Goal: Use online tool/utility: Utilize a website feature to perform a specific function

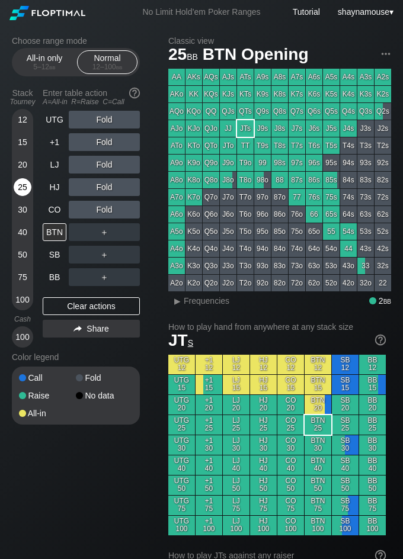
click at [27, 188] on div "25" at bounding box center [23, 187] width 18 height 18
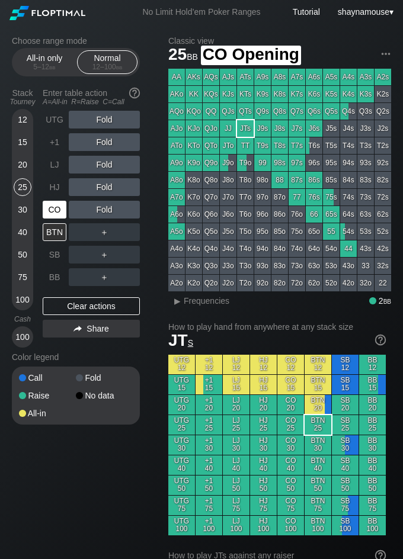
click at [54, 213] on div "CO" at bounding box center [55, 210] width 24 height 18
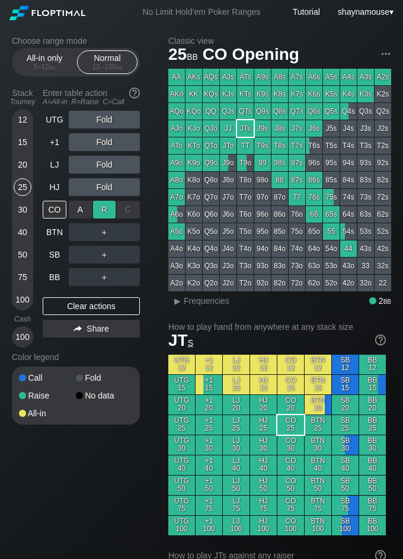
click at [98, 213] on div "R ✕" at bounding box center [104, 210] width 23 height 18
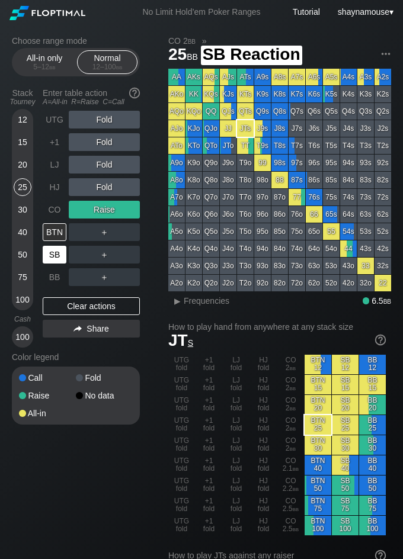
click at [59, 256] on div "SB" at bounding box center [55, 255] width 24 height 18
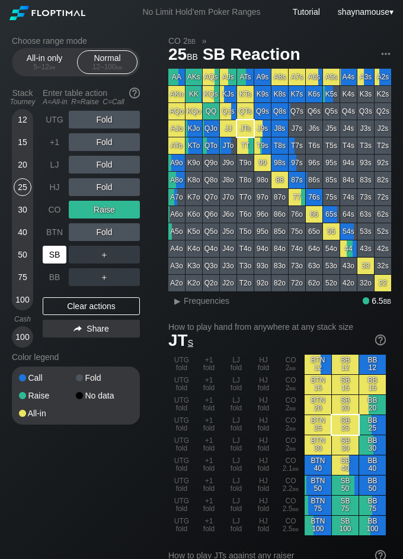
click at [59, 256] on div "SB" at bounding box center [55, 255] width 24 height 18
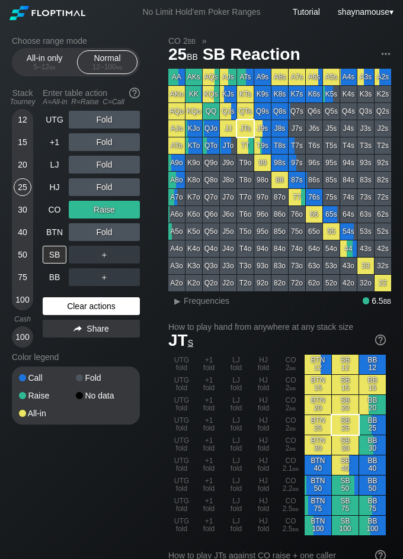
click at [105, 303] on div "Clear actions" at bounding box center [91, 306] width 97 height 18
click at [105, 305] on div "Clear actions" at bounding box center [91, 306] width 97 height 18
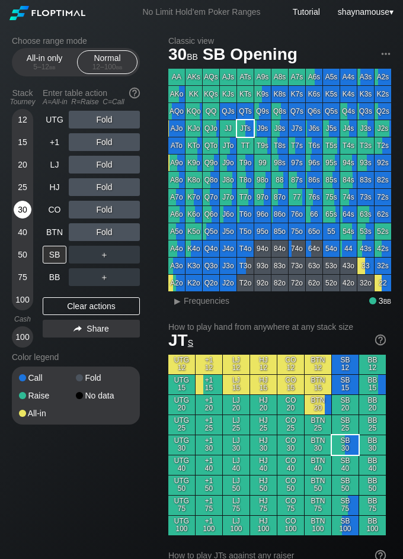
click at [21, 211] on div "30" at bounding box center [23, 210] width 18 height 18
click at [19, 211] on div "30" at bounding box center [23, 210] width 18 height 18
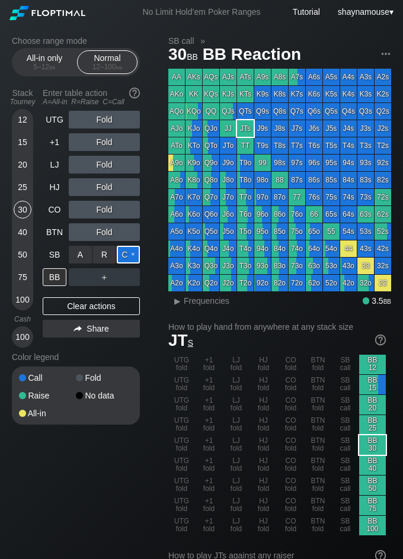
click at [139, 261] on div "C ✕" at bounding box center [128, 255] width 23 height 18
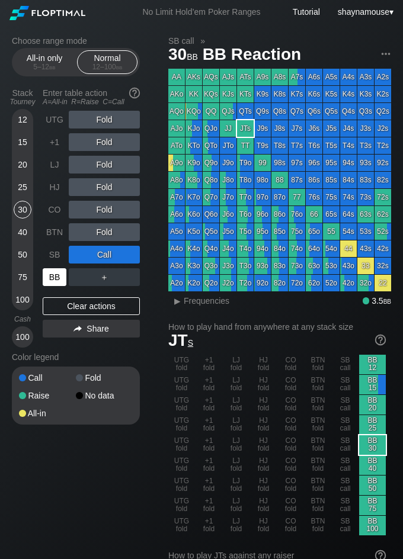
click at [51, 280] on div "BB" at bounding box center [55, 277] width 24 height 18
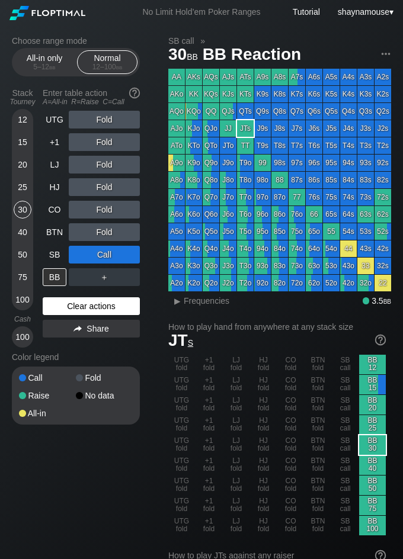
click at [62, 309] on div "Clear actions" at bounding box center [91, 306] width 97 height 18
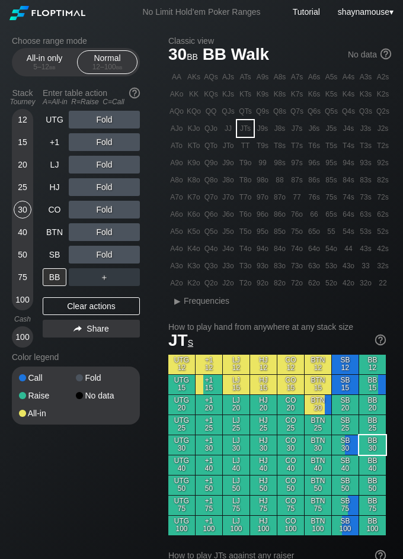
click at [24, 136] on div "15" at bounding box center [23, 142] width 18 height 18
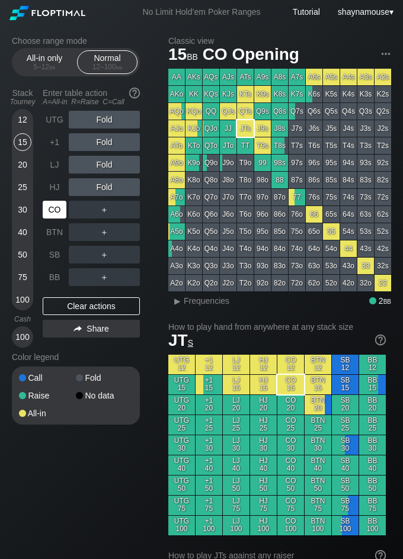
click at [53, 216] on div "CO" at bounding box center [55, 210] width 24 height 18
click at [95, 216] on div "R ✕" at bounding box center [104, 210] width 23 height 18
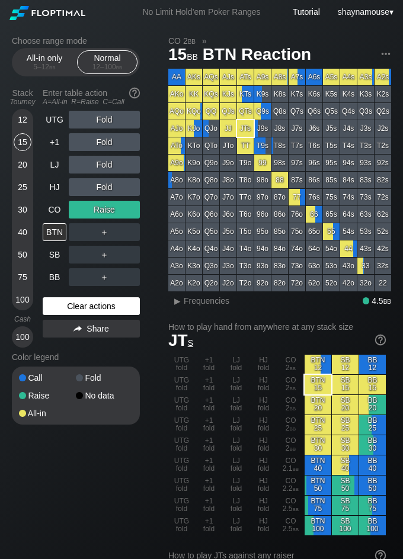
click at [109, 299] on div "Clear actions" at bounding box center [91, 306] width 97 height 18
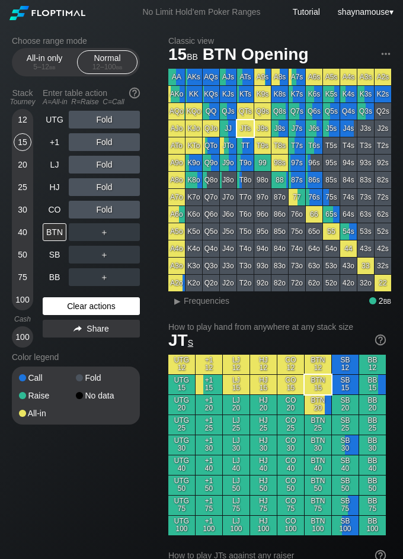
click at [108, 302] on div "Clear actions" at bounding box center [91, 306] width 97 height 18
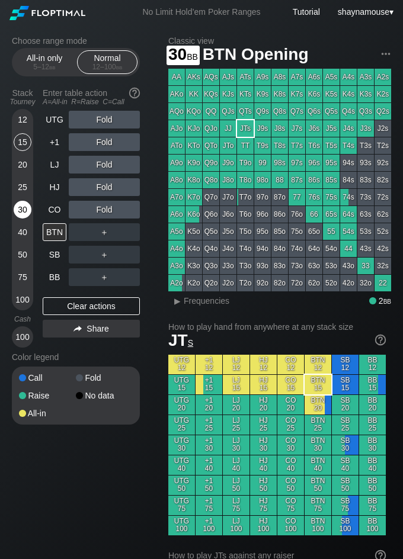
click at [20, 206] on div "30" at bounding box center [23, 210] width 18 height 18
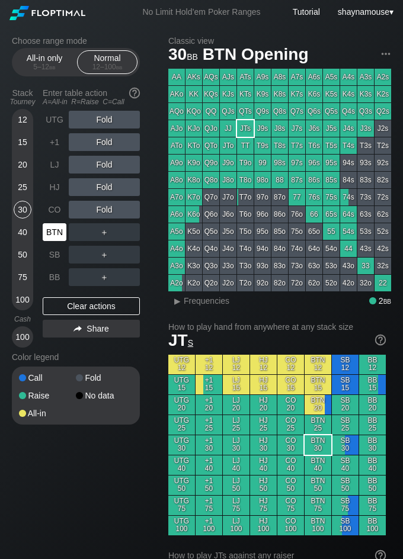
click at [52, 232] on div "BTN" at bounding box center [55, 232] width 24 height 18
click at [56, 60] on div "All-in only 5 – 12 bb" at bounding box center [44, 62] width 54 height 23
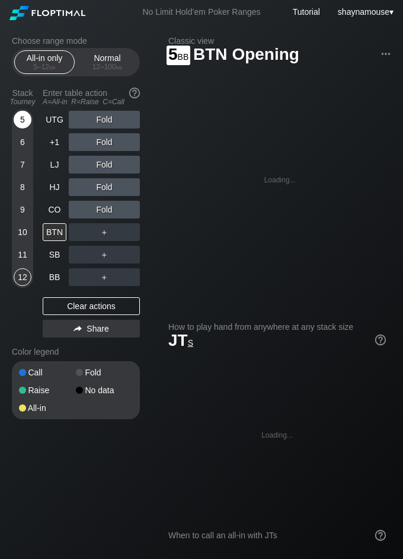
click at [23, 121] on div "5" at bounding box center [23, 120] width 18 height 18
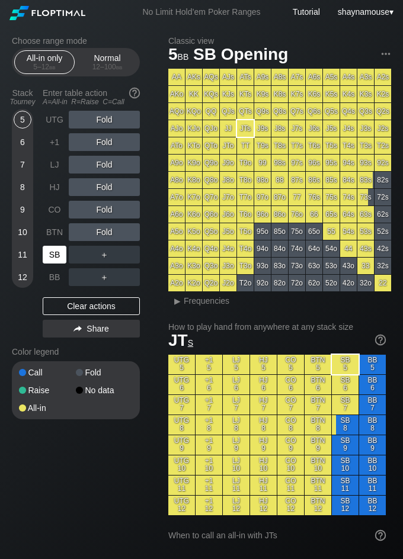
click at [57, 252] on div "SB" at bounding box center [55, 255] width 24 height 18
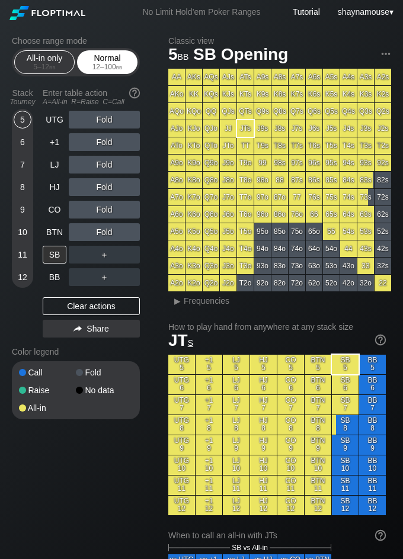
drag, startPoint x: 87, startPoint y: 52, endPoint x: 87, endPoint y: 70, distance: 18.4
click at [87, 52] on div "Normal 12 – 100 bb" at bounding box center [107, 62] width 54 height 23
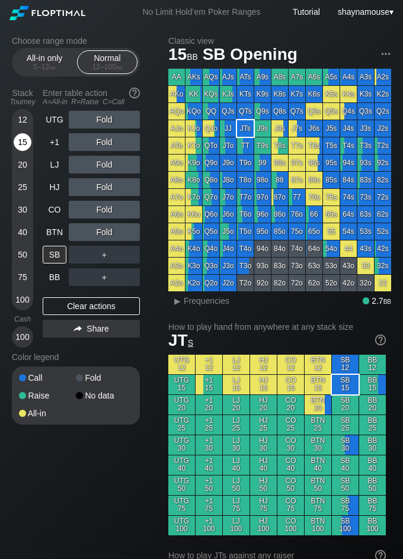
click at [25, 146] on div "15" at bounding box center [23, 142] width 18 height 18
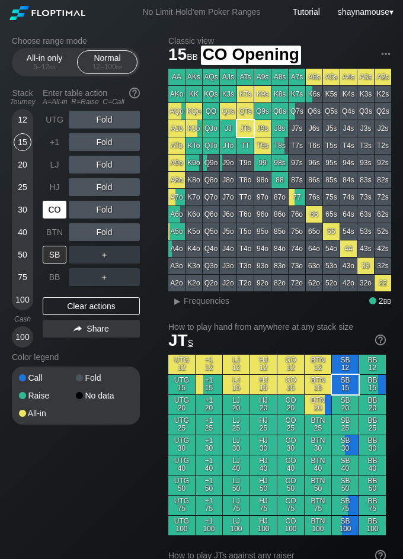
click at [53, 204] on div "CO" at bounding box center [55, 210] width 24 height 18
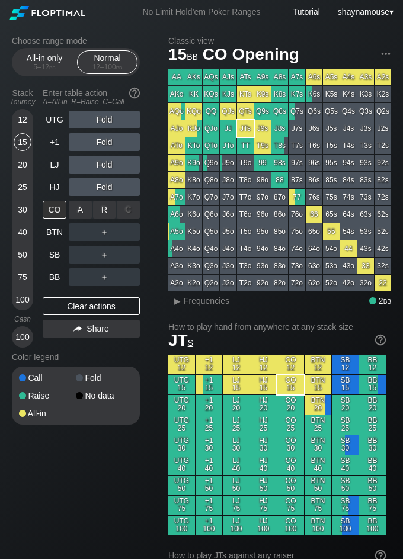
click at [86, 208] on div "A ✕" at bounding box center [80, 210] width 23 height 18
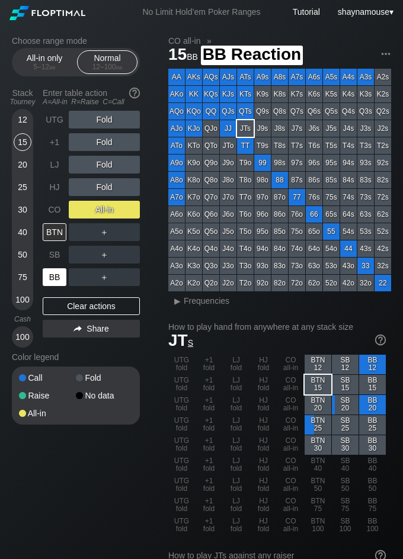
click at [60, 279] on div "BB" at bounding box center [55, 277] width 24 height 18
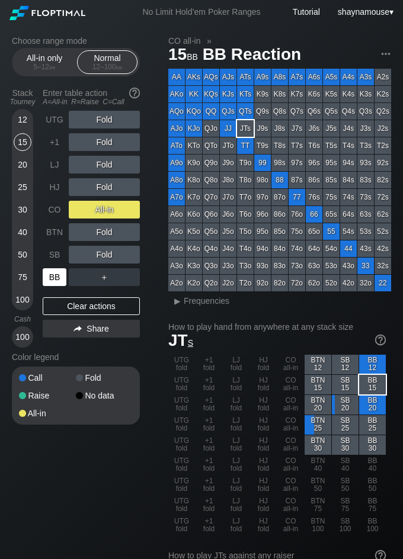
click at [60, 279] on div "BB" at bounding box center [55, 277] width 24 height 18
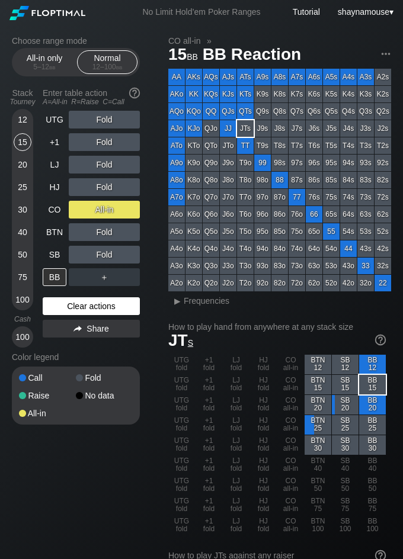
click at [86, 304] on div "Clear actions" at bounding box center [91, 306] width 97 height 18
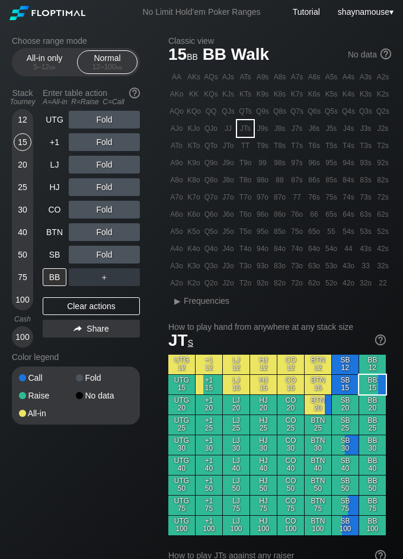
click at [25, 183] on div "25" at bounding box center [23, 187] width 18 height 18
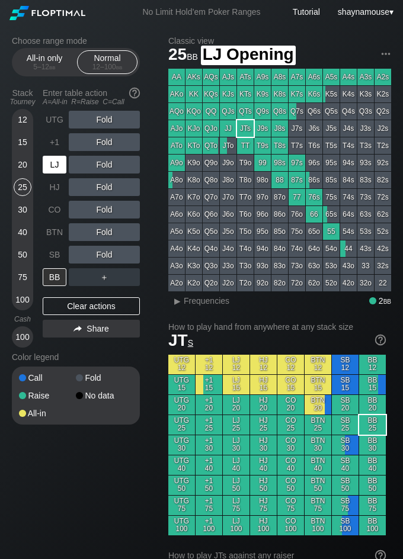
click at [57, 156] on div "LJ" at bounding box center [55, 165] width 24 height 18
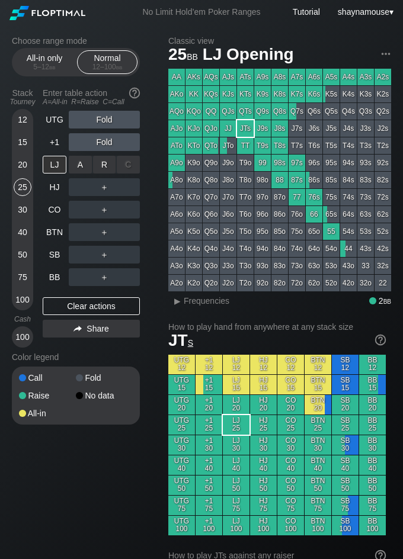
click at [100, 158] on div "R ✕" at bounding box center [104, 165] width 23 height 18
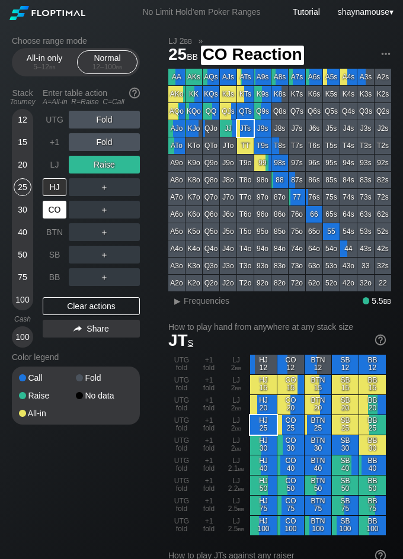
click at [50, 206] on div "CO" at bounding box center [55, 210] width 24 height 18
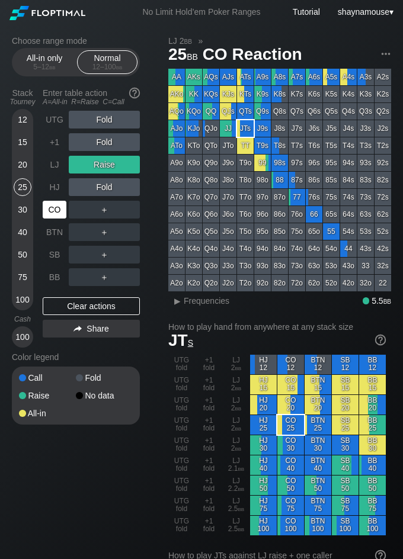
click at [50, 206] on div "CO" at bounding box center [55, 210] width 24 height 18
click at [105, 211] on div "R ✕" at bounding box center [104, 210] width 23 height 18
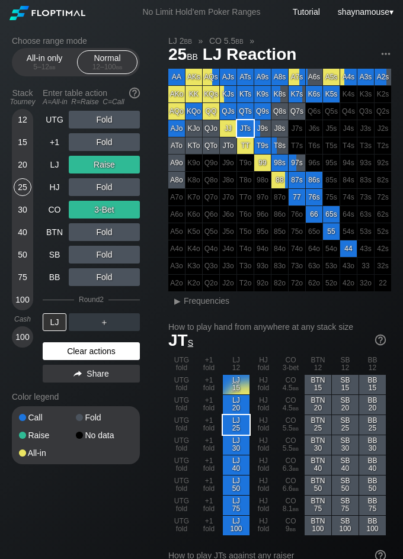
click at [77, 359] on div "Clear actions" at bounding box center [91, 351] width 97 height 18
click at [78, 387] on div "Color legend" at bounding box center [76, 396] width 128 height 19
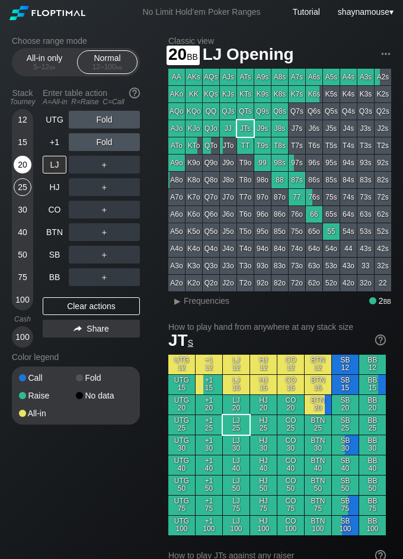
click at [23, 162] on div "12 15 20 25 30 40 50 75 100" at bounding box center [22, 209] width 21 height 201
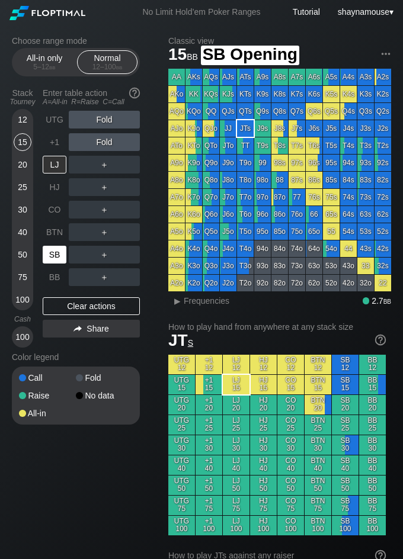
click at [62, 254] on div "SB" at bounding box center [55, 255] width 24 height 18
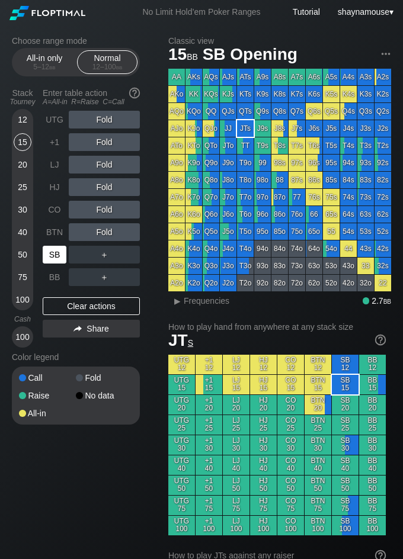
click at [62, 254] on div "SB" at bounding box center [55, 255] width 24 height 18
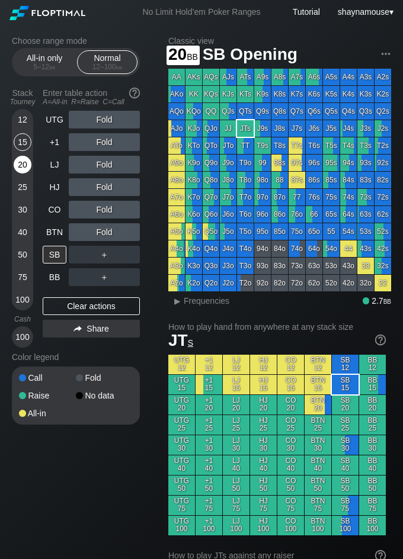
click at [21, 169] on div "20" at bounding box center [23, 165] width 18 height 18
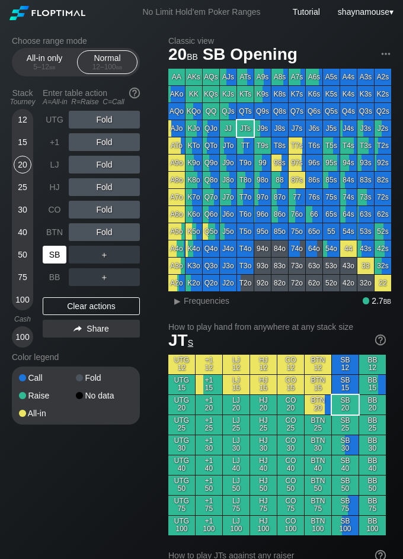
click at [57, 260] on div "SB" at bounding box center [55, 255] width 24 height 18
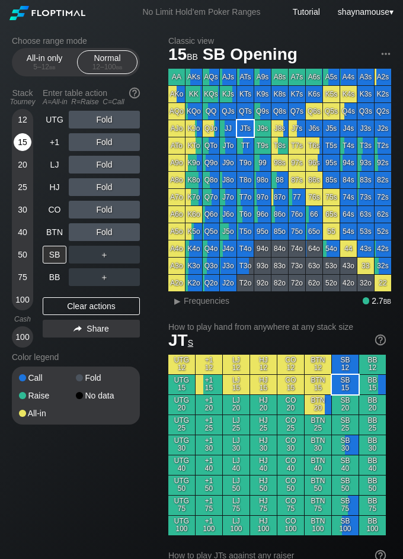
click at [29, 149] on div "15" at bounding box center [23, 144] width 18 height 23
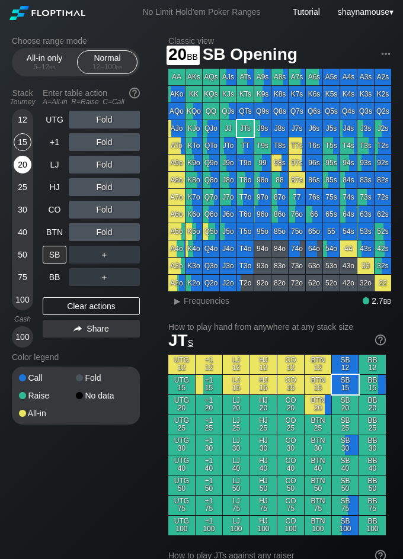
click at [25, 158] on div "20" at bounding box center [23, 165] width 18 height 18
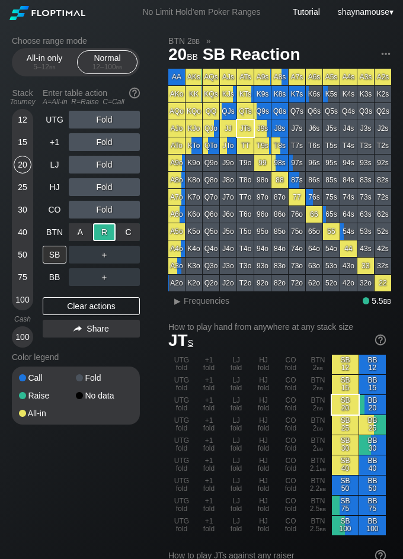
click at [111, 233] on div "R ✕" at bounding box center [104, 232] width 23 height 18
click at [66, 258] on div "SB" at bounding box center [55, 255] width 24 height 18
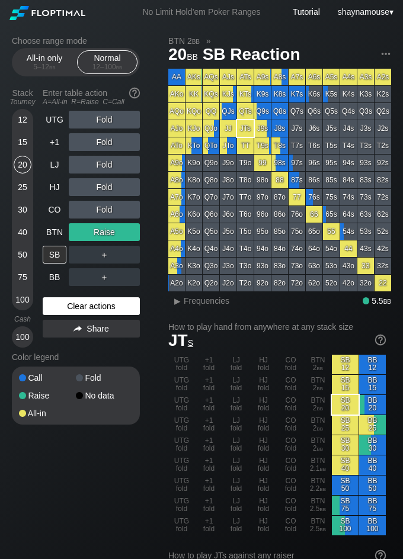
click at [121, 300] on div "Clear actions" at bounding box center [91, 306] width 97 height 18
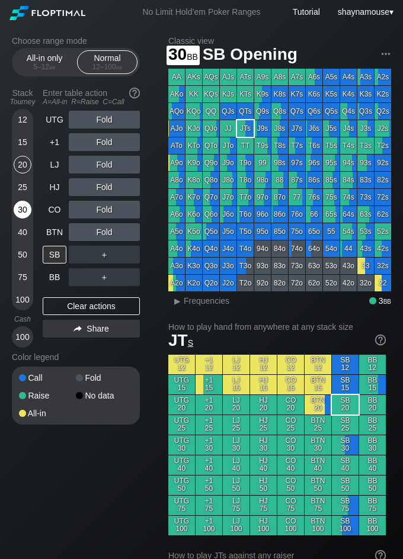
click at [20, 208] on div "30" at bounding box center [23, 210] width 18 height 18
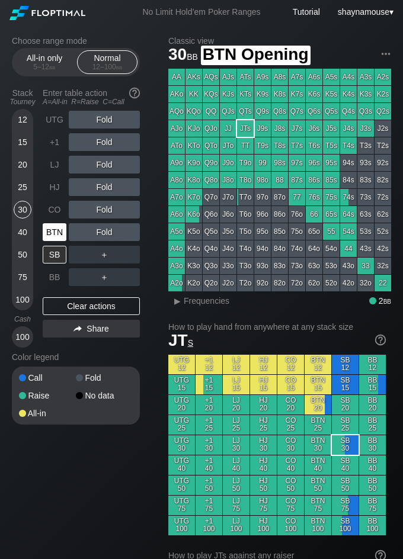
drag, startPoint x: 57, startPoint y: 238, endPoint x: 72, endPoint y: 239, distance: 14.8
click at [57, 239] on div "BTN" at bounding box center [55, 232] width 24 height 18
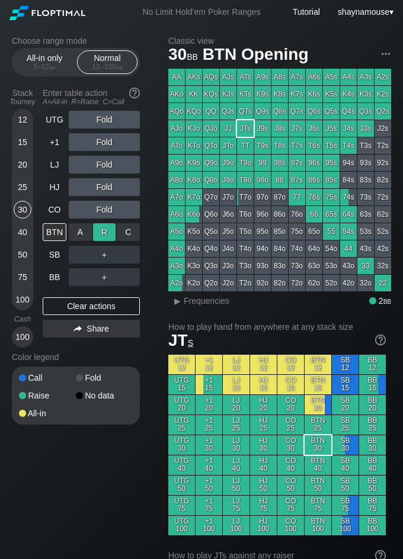
click at [102, 233] on div "R ✕" at bounding box center [104, 232] width 23 height 18
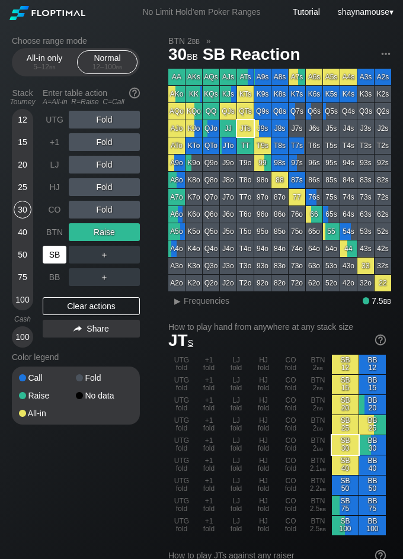
click at [57, 255] on div "SB" at bounding box center [55, 255] width 24 height 18
click at [57, 256] on div "SB" at bounding box center [55, 255] width 24 height 18
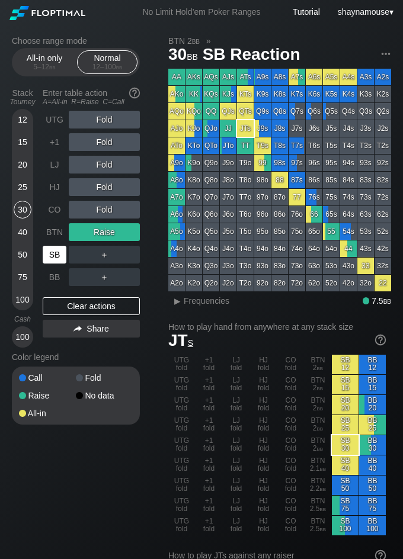
click at [57, 256] on div "SB" at bounding box center [55, 255] width 24 height 18
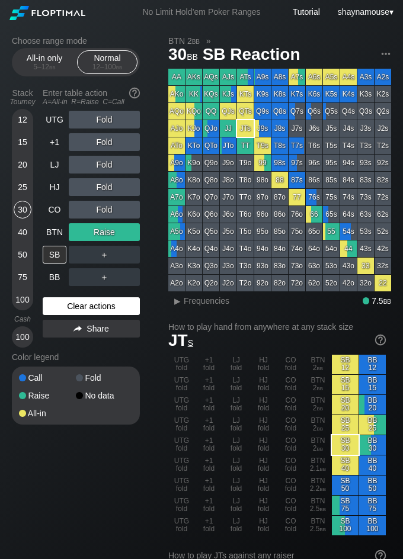
click at [77, 313] on div "Clear actions" at bounding box center [91, 306] width 97 height 18
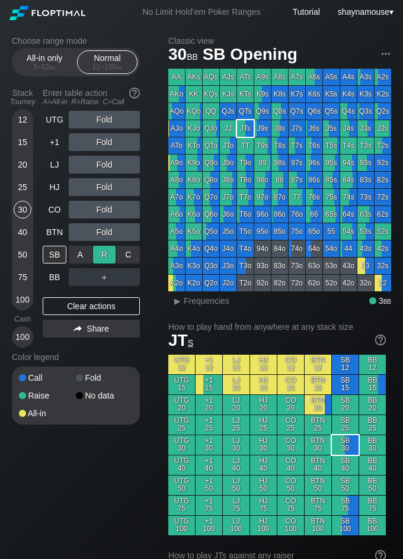
click at [107, 256] on div "R ✕" at bounding box center [104, 255] width 23 height 18
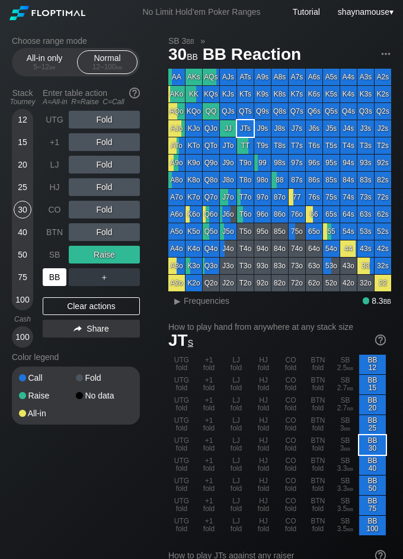
click at [46, 284] on div "BB" at bounding box center [55, 277] width 24 height 18
click at [88, 298] on div "Clear actions" at bounding box center [91, 306] width 97 height 18
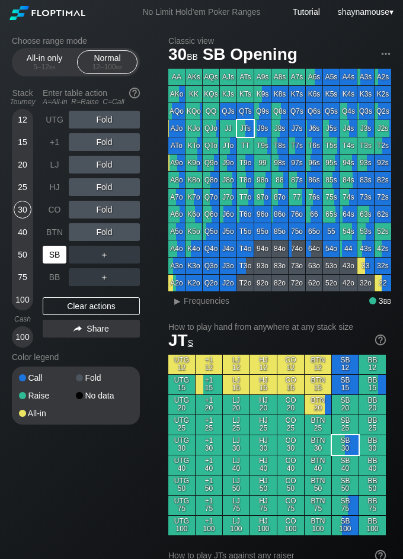
click at [53, 252] on div "SB" at bounding box center [55, 255] width 24 height 18
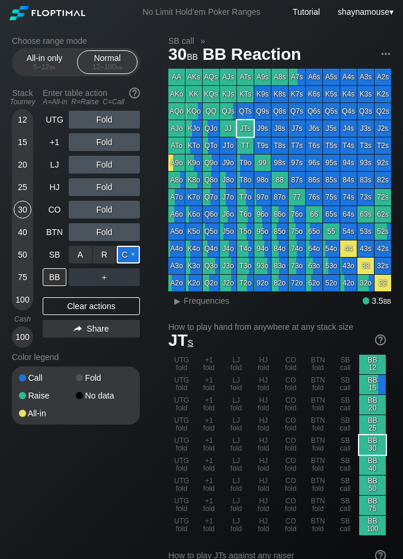
drag, startPoint x: 126, startPoint y: 259, endPoint x: 123, endPoint y: 266, distance: 7.7
click at [126, 258] on div "C ✕" at bounding box center [128, 255] width 23 height 18
click at [110, 280] on div "R ✕" at bounding box center [104, 277] width 23 height 18
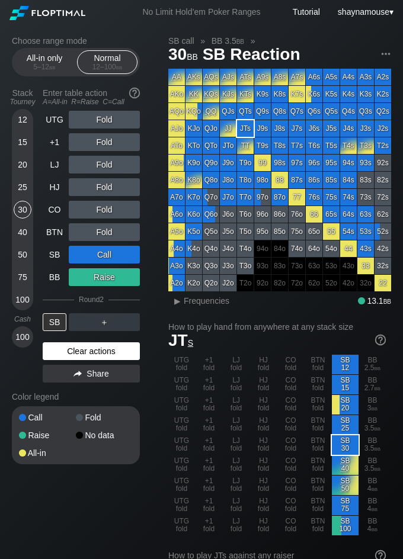
click at [103, 354] on div "Clear actions" at bounding box center [91, 351] width 97 height 18
click at [102, 387] on div "Color legend" at bounding box center [76, 396] width 128 height 19
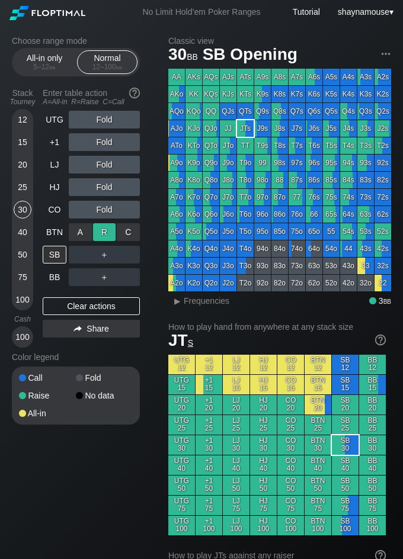
click at [101, 233] on div "R ✕" at bounding box center [104, 232] width 23 height 18
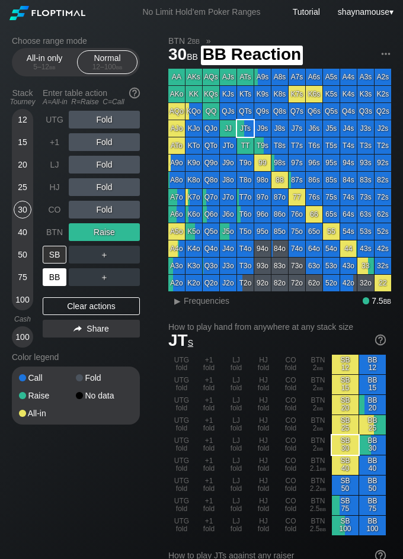
click at [59, 278] on div "BB" at bounding box center [55, 277] width 24 height 18
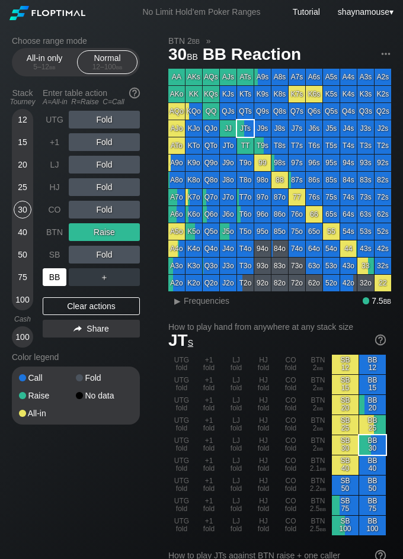
click at [59, 278] on div "BB" at bounding box center [55, 277] width 24 height 18
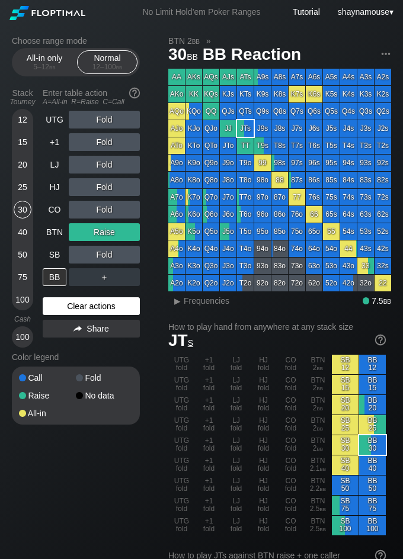
click at [78, 301] on div "Clear actions" at bounding box center [91, 306] width 97 height 18
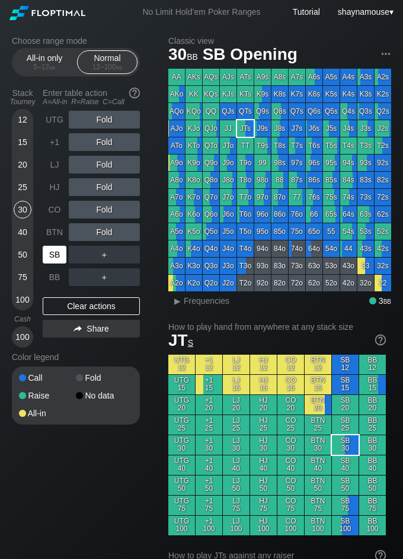
click at [49, 249] on div "SB" at bounding box center [55, 255] width 24 height 18
click at [49, 250] on div "SB" at bounding box center [55, 255] width 24 height 18
click at [16, 137] on div "15" at bounding box center [23, 142] width 18 height 18
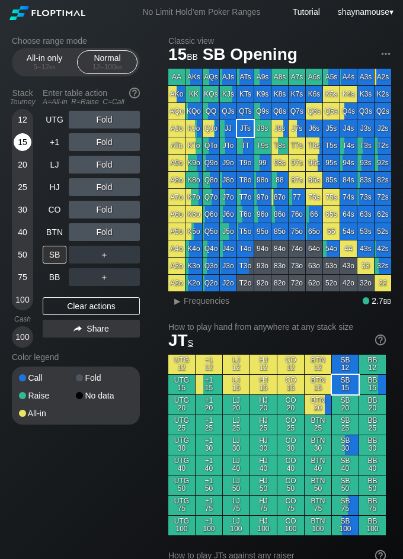
click at [15, 141] on div "15" at bounding box center [23, 142] width 18 height 18
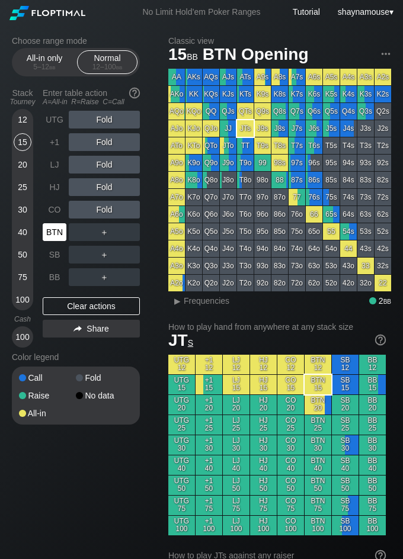
click at [49, 232] on div "BTN" at bounding box center [55, 232] width 24 height 18
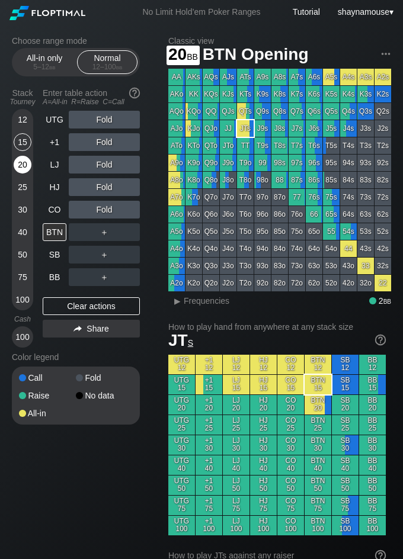
click at [21, 163] on div "20" at bounding box center [23, 165] width 18 height 18
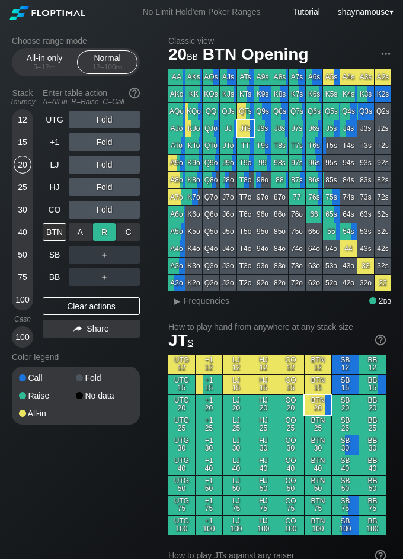
click at [101, 236] on div "R ✕" at bounding box center [104, 232] width 23 height 18
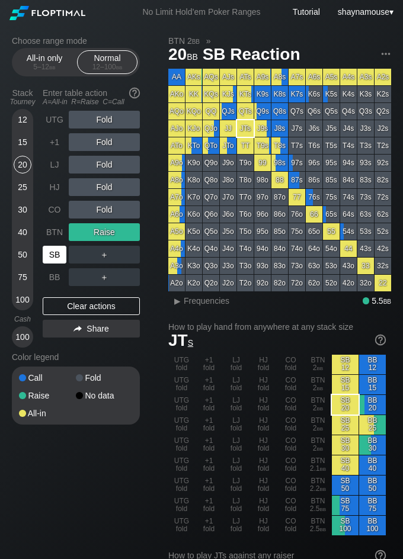
click at [64, 256] on div "SB" at bounding box center [55, 255] width 24 height 18
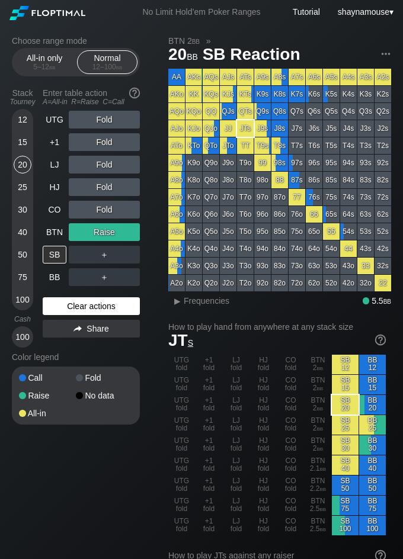
click at [76, 312] on div "Clear actions" at bounding box center [91, 306] width 97 height 18
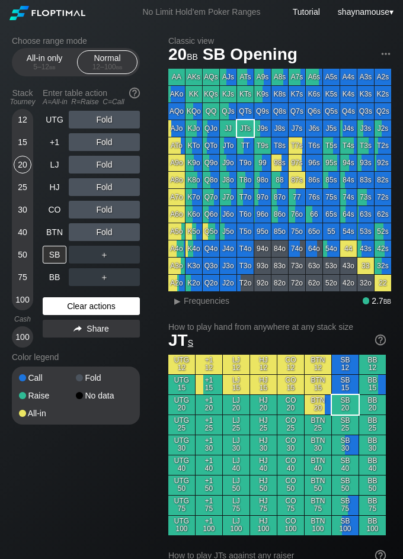
drag, startPoint x: 76, startPoint y: 312, endPoint x: 363, endPoint y: 176, distance: 317.1
click at [77, 312] on div "Clear actions" at bounding box center [91, 306] width 97 height 18
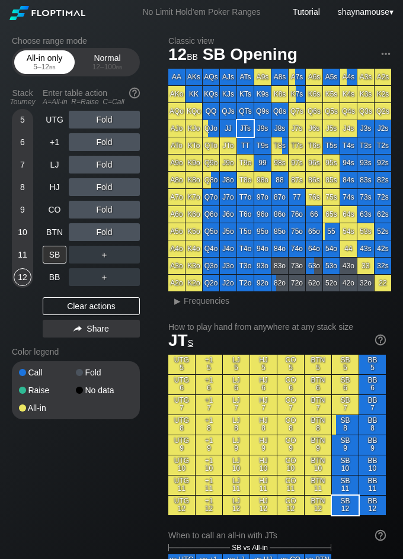
click at [54, 51] on div "All-in only 5 – 12 bb" at bounding box center [44, 62] width 54 height 23
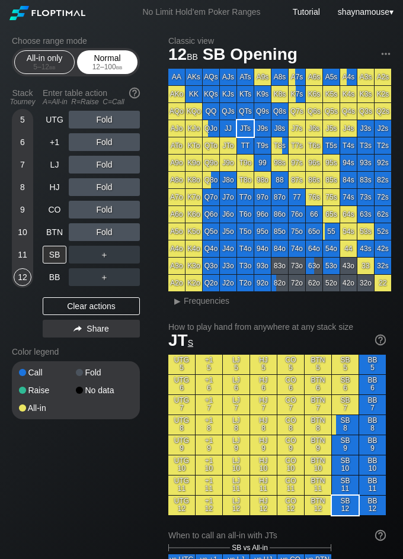
click at [97, 57] on div "Normal 12 – 100 bb" at bounding box center [107, 62] width 54 height 23
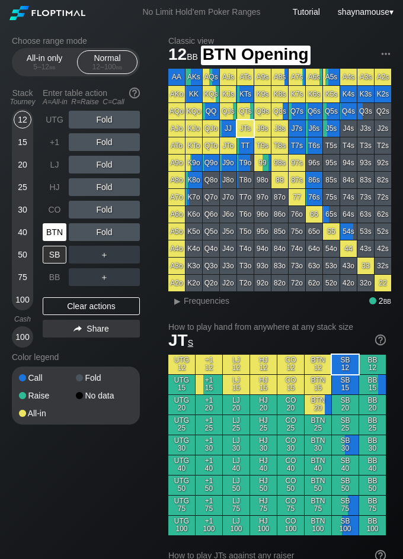
click at [59, 235] on div "BTN" at bounding box center [55, 232] width 24 height 18
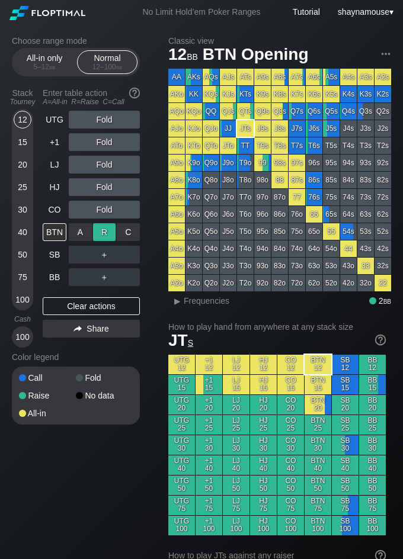
click at [100, 232] on div "R ✕" at bounding box center [104, 232] width 23 height 18
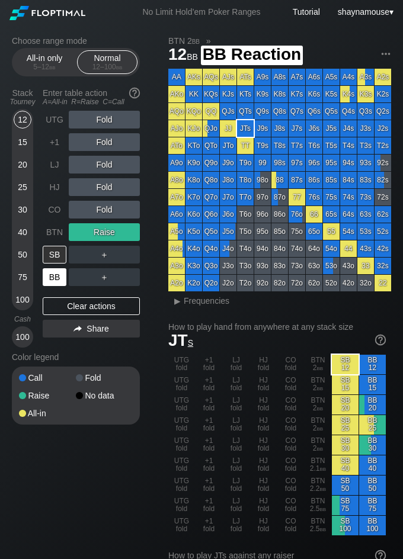
click at [62, 280] on div "BB" at bounding box center [55, 277] width 24 height 18
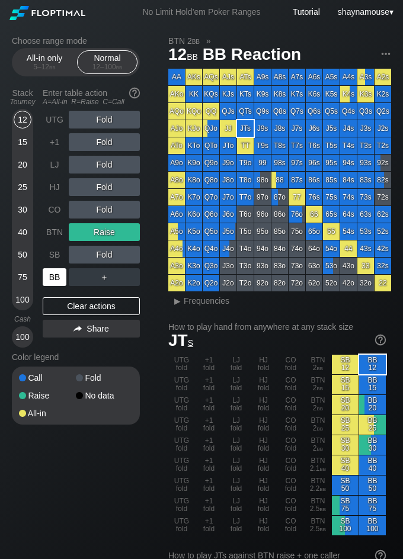
click at [62, 280] on div "BB" at bounding box center [55, 277] width 24 height 18
click at [126, 259] on div "C ✕" at bounding box center [128, 255] width 23 height 18
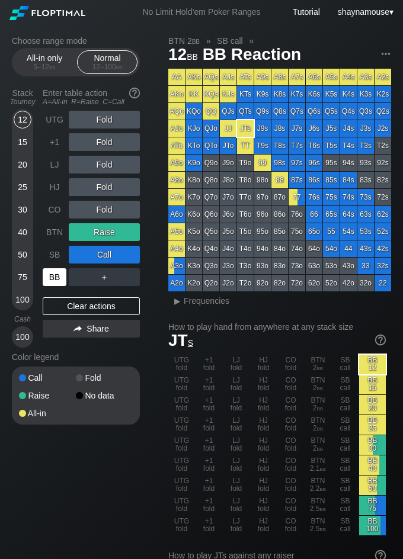
click at [53, 274] on div "BB" at bounding box center [55, 277] width 24 height 18
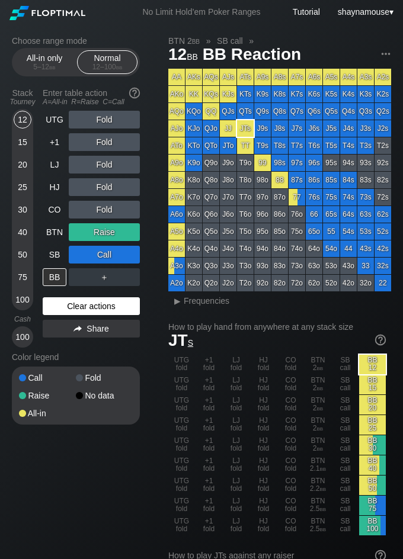
click at [70, 310] on div "Clear actions" at bounding box center [91, 306] width 97 height 18
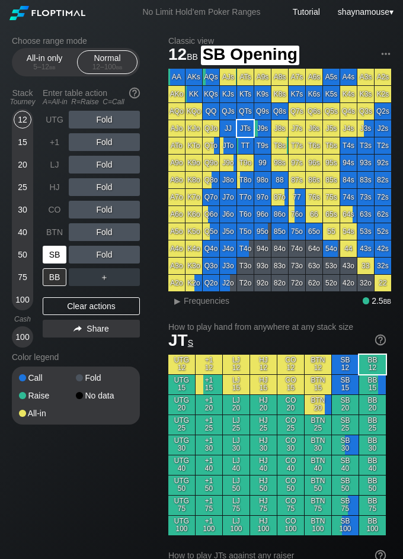
click at [60, 261] on div "SB" at bounding box center [55, 255] width 24 height 18
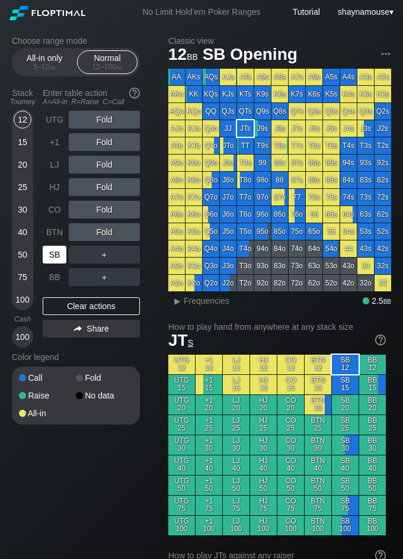
click at [60, 261] on div "SB" at bounding box center [55, 255] width 24 height 18
click at [59, 68] on div "5 – 12 bb" at bounding box center [45, 67] width 50 height 8
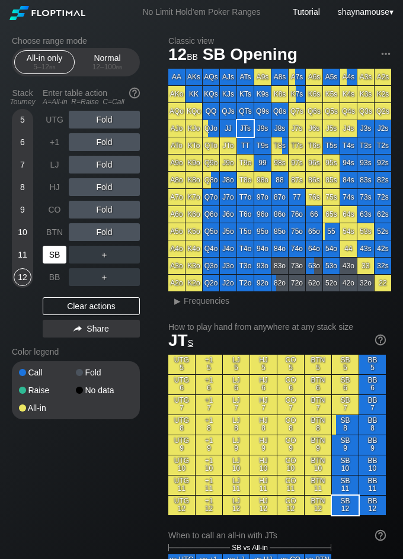
click at [50, 259] on div "SB" at bounding box center [55, 255] width 24 height 18
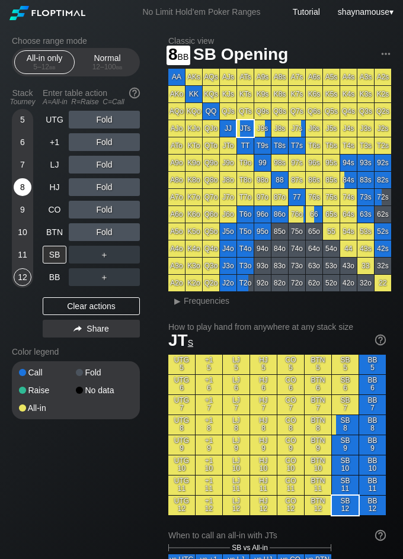
click at [25, 188] on div "8" at bounding box center [23, 187] width 18 height 18
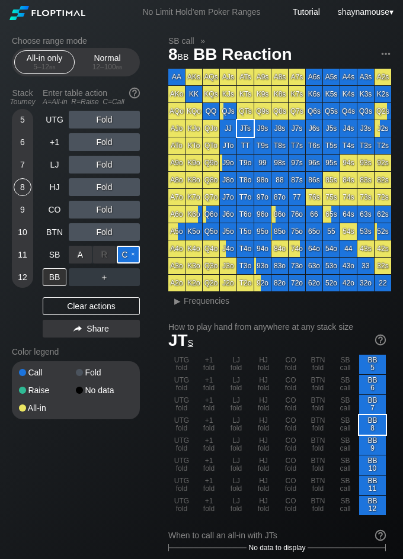
click at [127, 258] on div "C ✕" at bounding box center [128, 255] width 23 height 18
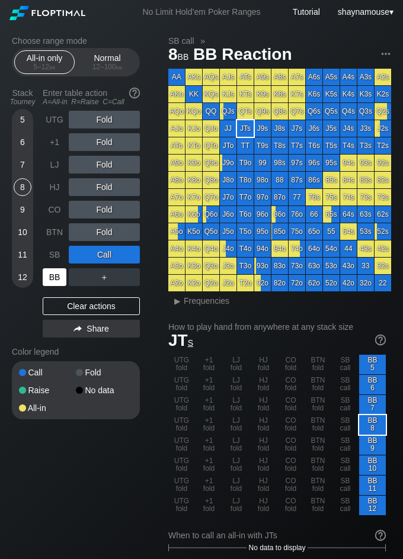
click at [51, 281] on div "BB" at bounding box center [55, 277] width 24 height 18
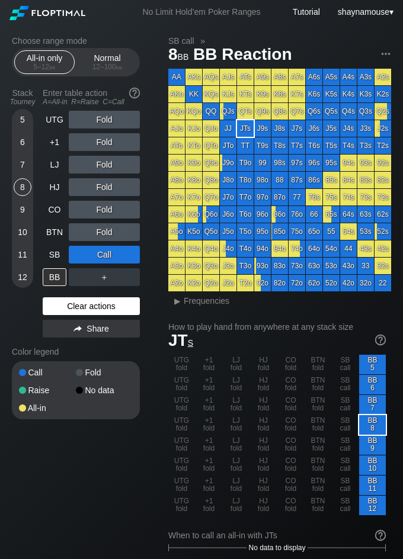
click at [102, 307] on div "Clear actions" at bounding box center [91, 306] width 97 height 18
click at [100, 306] on div "Clear actions" at bounding box center [91, 306] width 97 height 18
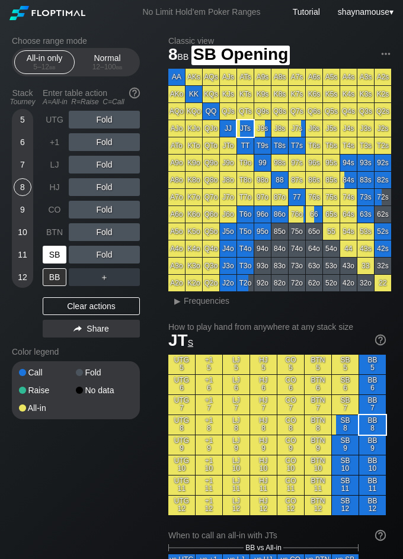
drag, startPoint x: 49, startPoint y: 256, endPoint x: 44, endPoint y: 248, distance: 10.1
click at [50, 257] on div "SB" at bounding box center [55, 255] width 24 height 18
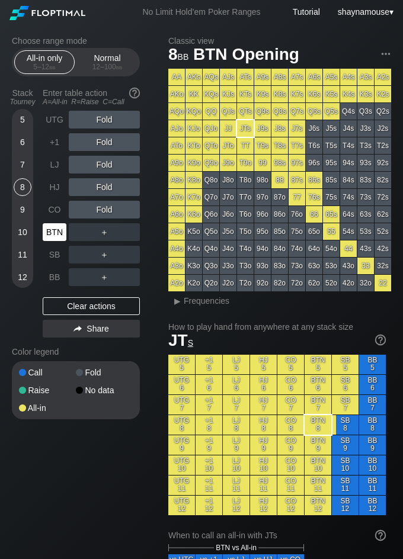
click at [55, 236] on div "BTN" at bounding box center [55, 232] width 24 height 18
click at [99, 68] on div "12 – 100 bb" at bounding box center [107, 67] width 50 height 8
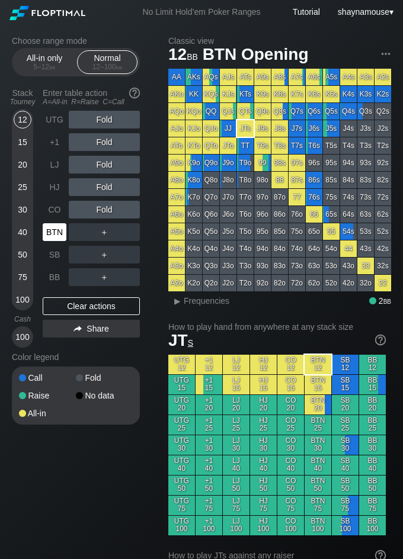
click at [59, 229] on div "BTN" at bounding box center [55, 232] width 24 height 18
